Goal: Transaction & Acquisition: Purchase product/service

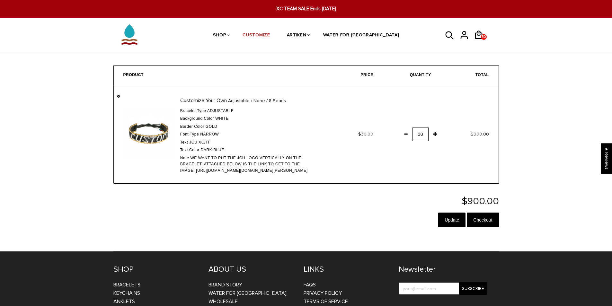
click at [119, 96] on link "" at bounding box center [118, 96] width 3 height 3
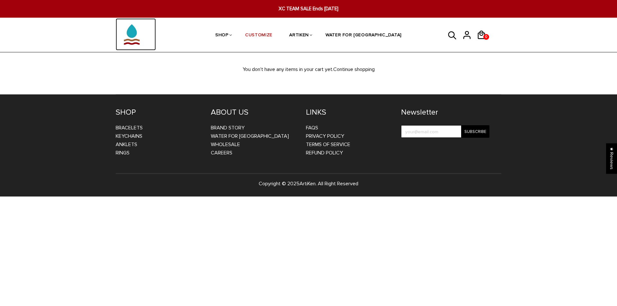
click at [119, 30] on img at bounding box center [132, 34] width 32 height 32
